Goal: Task Accomplishment & Management: Use online tool/utility

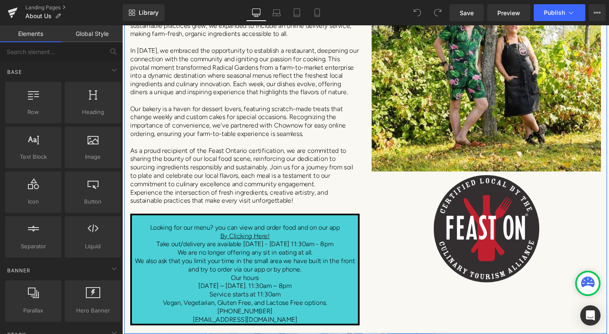
scroll to position [254, 0]
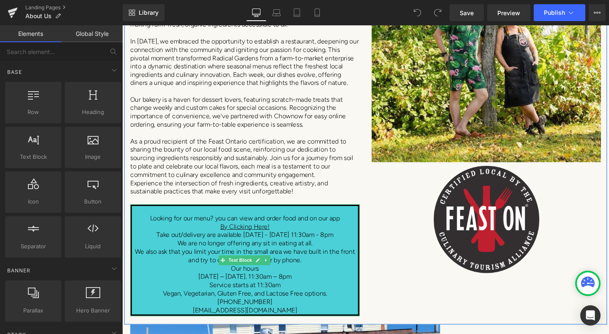
click at [247, 286] on p "[DATE] – [DATE]. 11:30am – 8pm" at bounding box center [251, 290] width 238 height 9
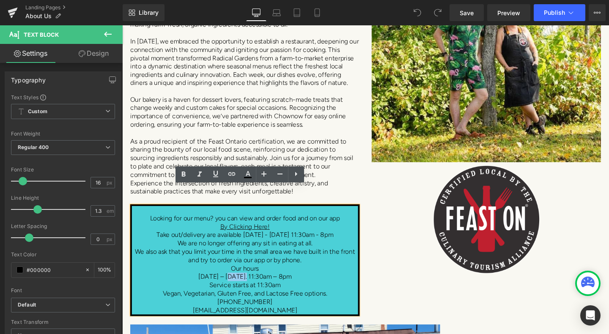
drag, startPoint x: 248, startPoint y: 270, endPoint x: 231, endPoint y: 270, distance: 16.9
click at [231, 286] on p "[DATE] – [DATE]. 11:30am – 8pm" at bounding box center [251, 290] width 238 height 9
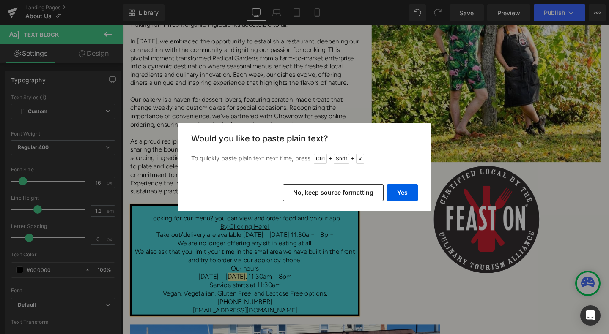
click at [356, 189] on button "No, keep source formatting" at bounding box center [333, 192] width 101 height 17
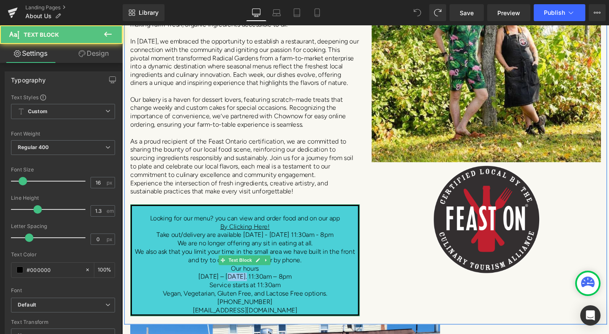
drag, startPoint x: 249, startPoint y: 270, endPoint x: 230, endPoint y: 270, distance: 19.0
click at [230, 286] on p "[DATE] – [DATE]. 11:30am – 8pm" at bounding box center [251, 290] width 238 height 9
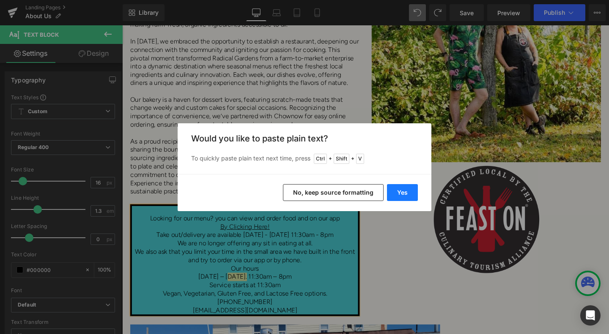
click at [399, 186] on button "Yes" at bounding box center [402, 192] width 31 height 17
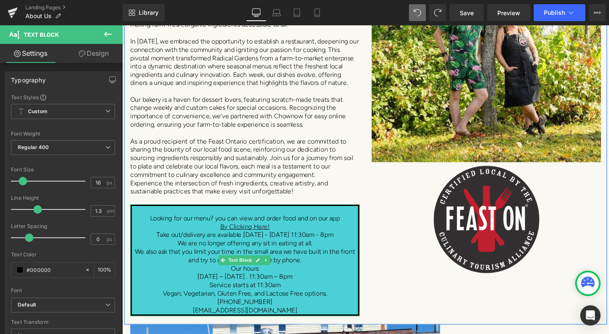
click at [327, 260] on p "We also ask that you limit your time in the small area we have built in the fro…" at bounding box center [251, 269] width 238 height 18
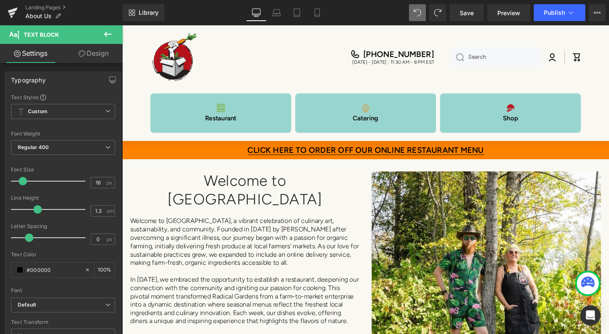
scroll to position [0, 0]
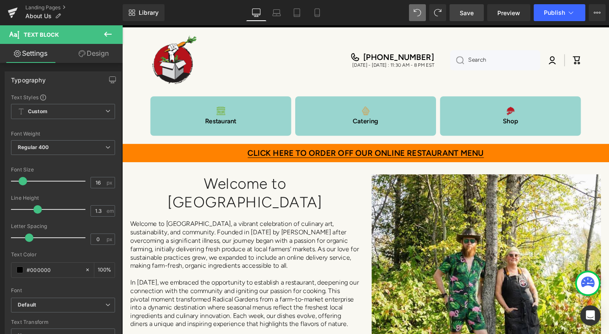
click at [474, 10] on span "Save" at bounding box center [467, 12] width 14 height 9
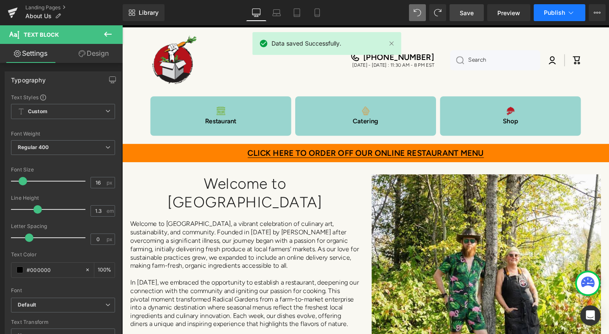
click at [570, 11] on icon at bounding box center [571, 12] width 8 height 8
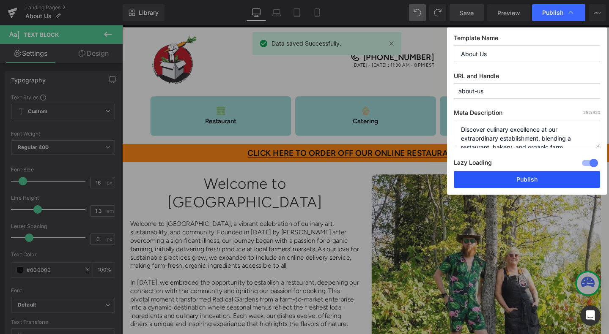
click at [532, 181] on button "Publish" at bounding box center [527, 179] width 146 height 17
